Goal: Navigation & Orientation: Go to known website

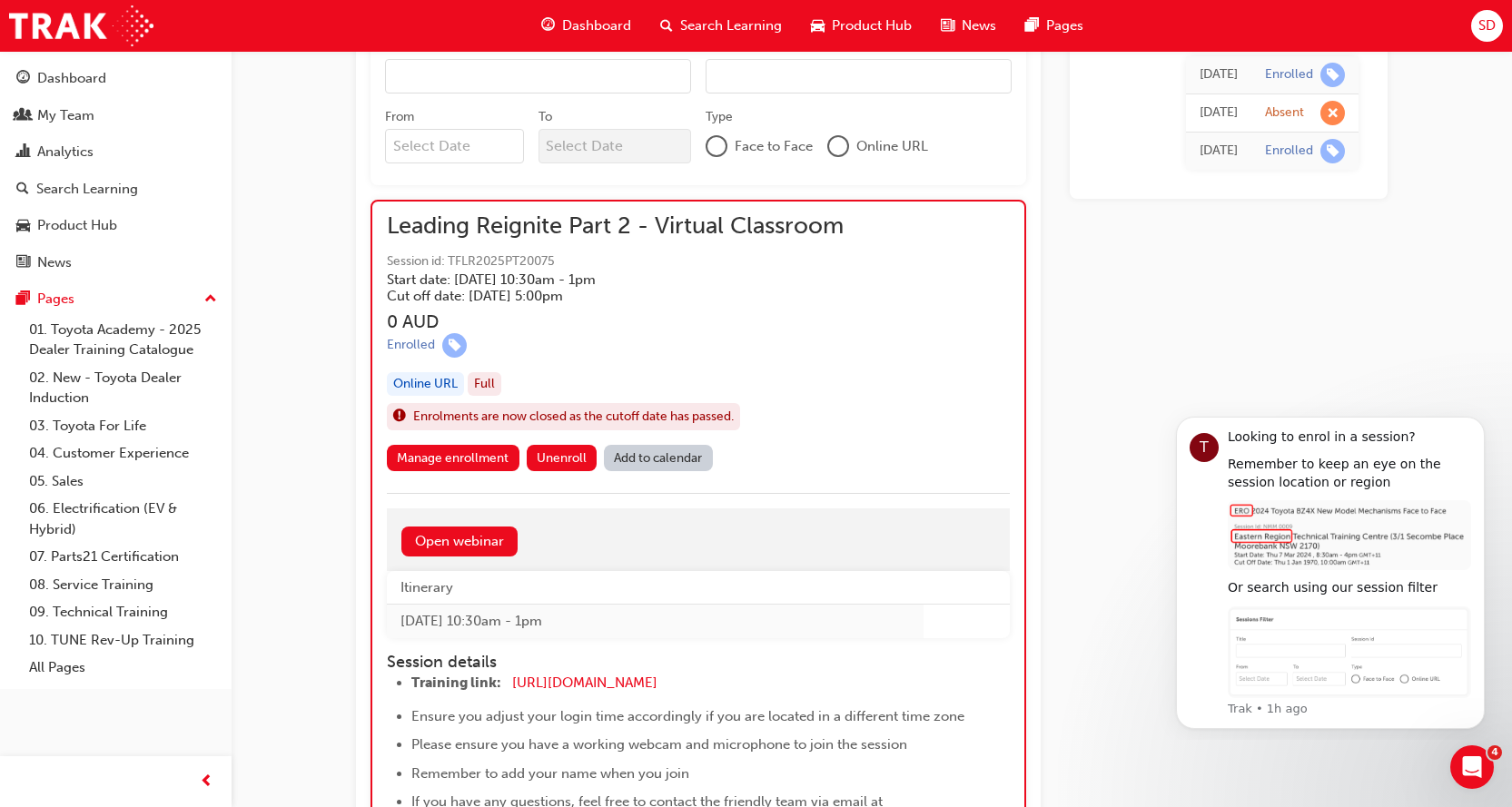
click at [1478, 26] on span "SD" at bounding box center [1486, 26] width 17 height 21
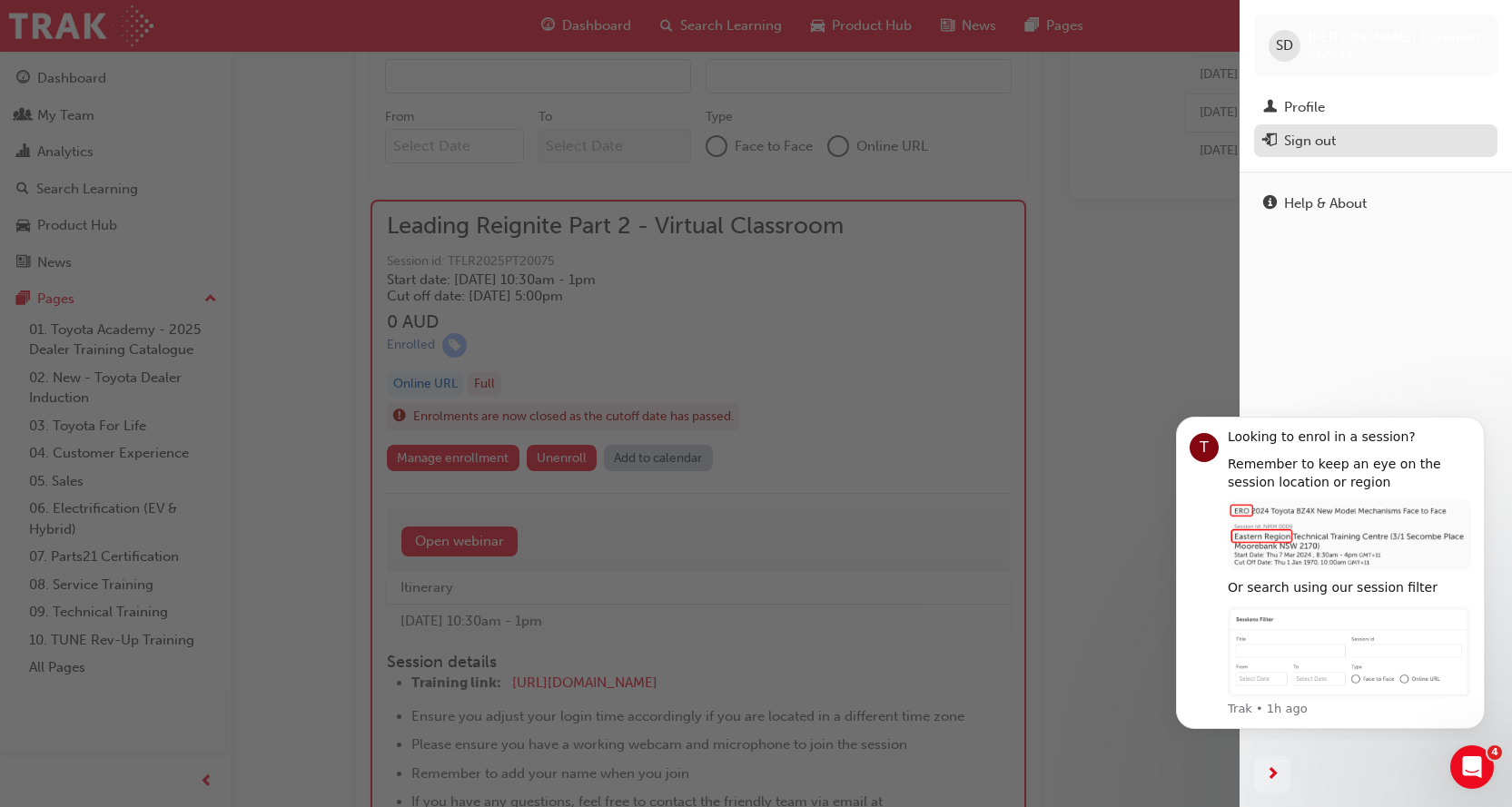
click at [1312, 150] on div "Sign out" at bounding box center [1310, 140] width 52 height 21
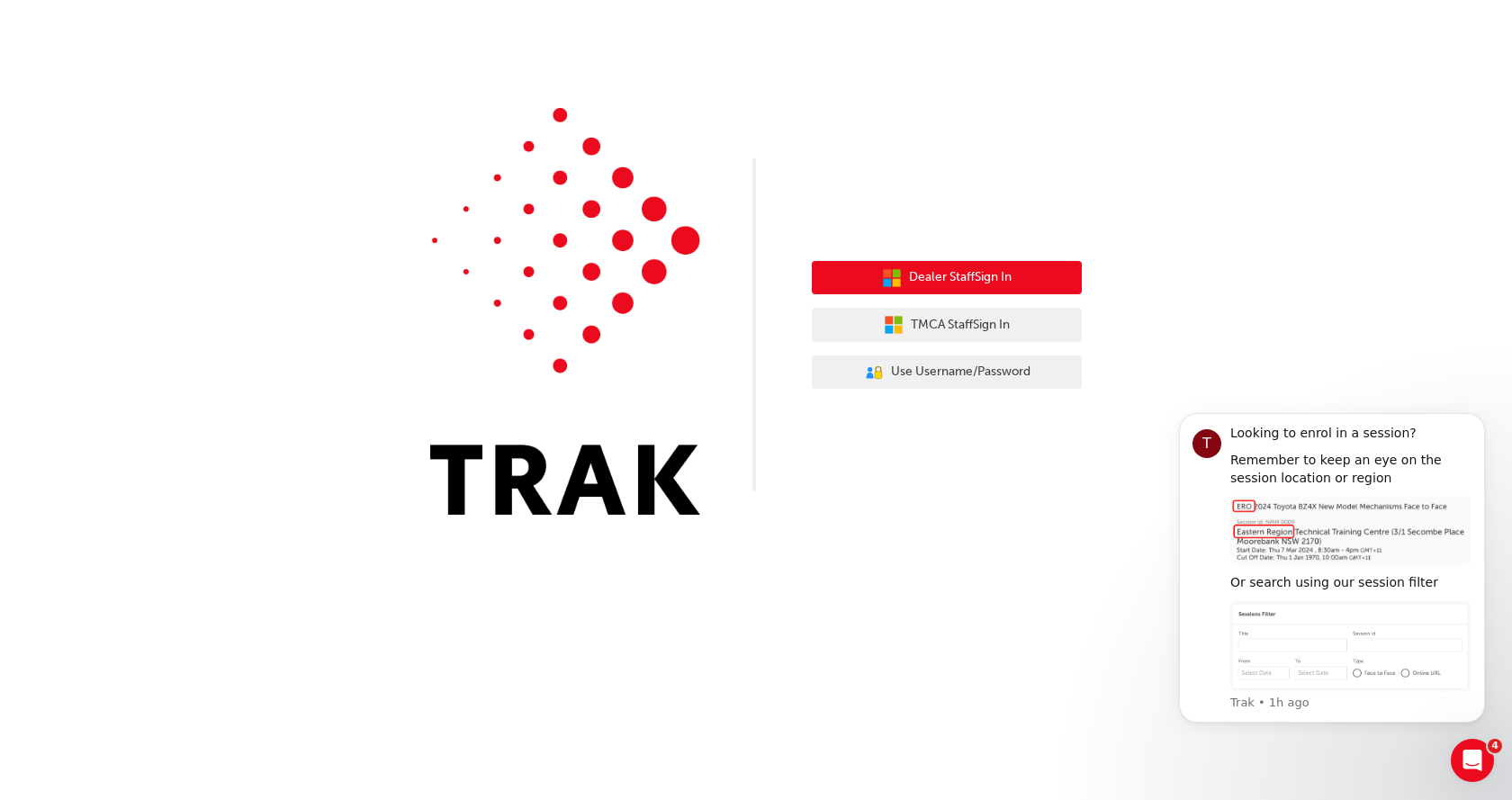
click at [935, 279] on span "Dealer Staff Sign In" at bounding box center [960, 277] width 103 height 21
